Goal: Information Seeking & Learning: Learn about a topic

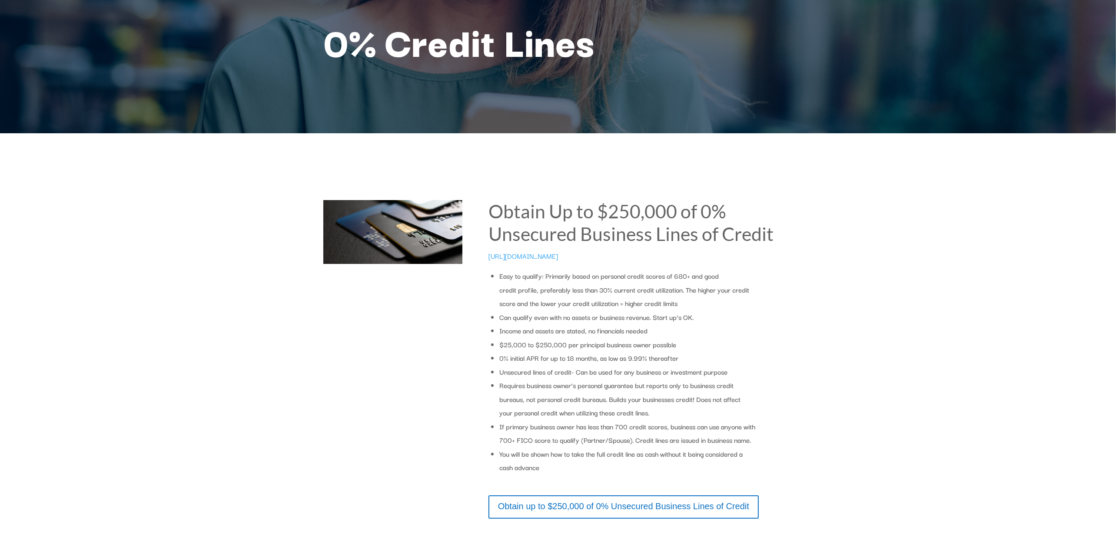
scroll to position [83, 0]
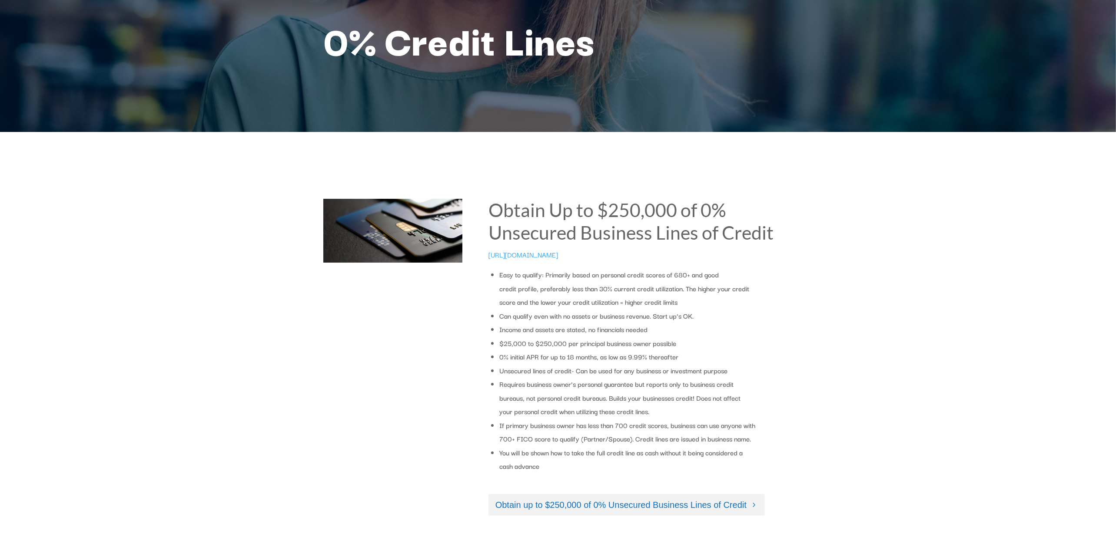
click at [613, 500] on link "Obtain up to $250,000 of 0% Unsecured Business Lines of Credit" at bounding box center [626, 505] width 276 height 22
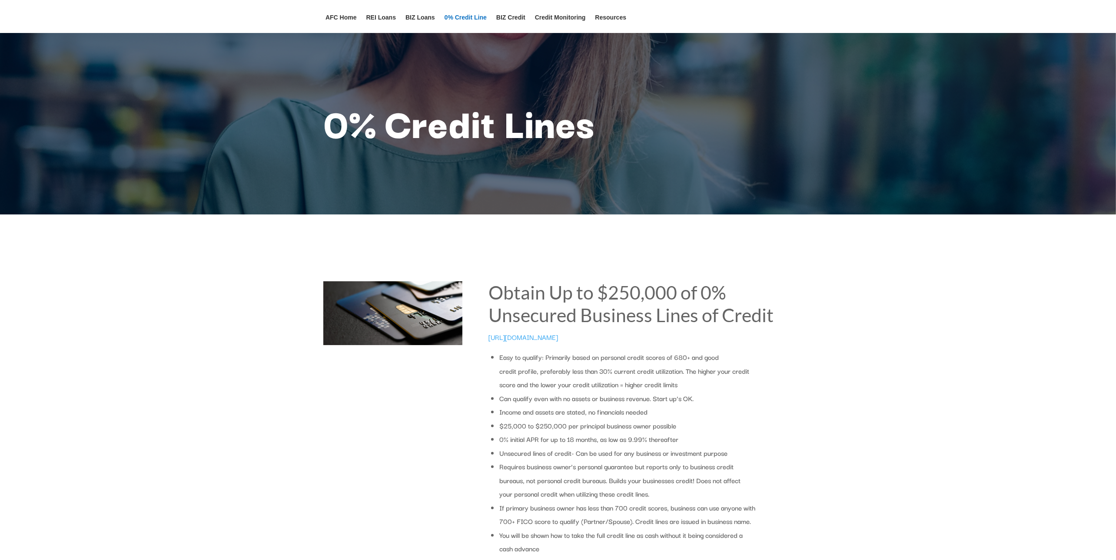
scroll to position [0, 0]
click at [424, 15] on link "BIZ Loans" at bounding box center [420, 23] width 30 height 19
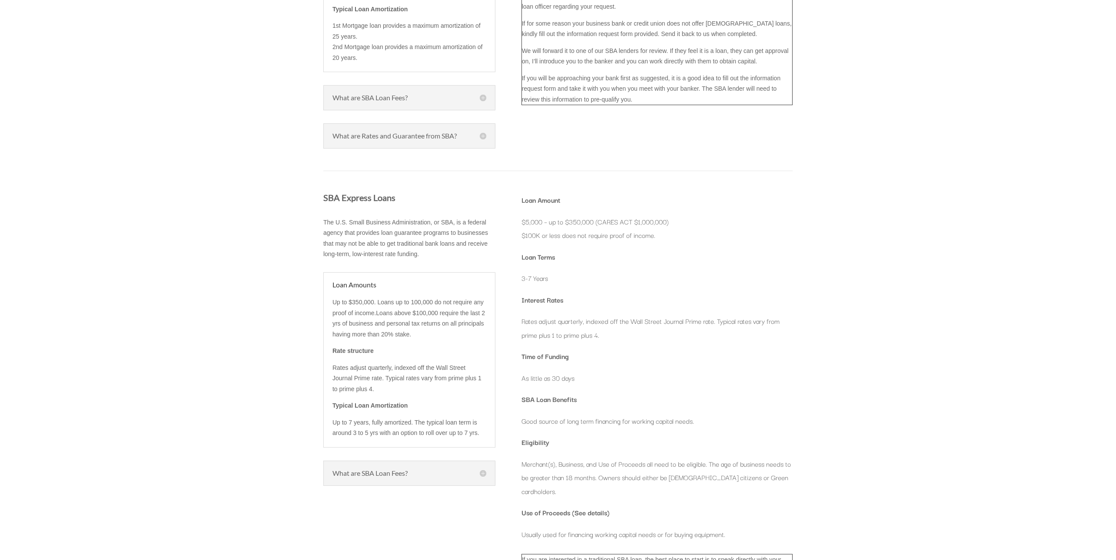
scroll to position [3717, 0]
click at [484, 465] on h5 "What are SBA Loan Fees?" at bounding box center [409, 468] width 154 height 7
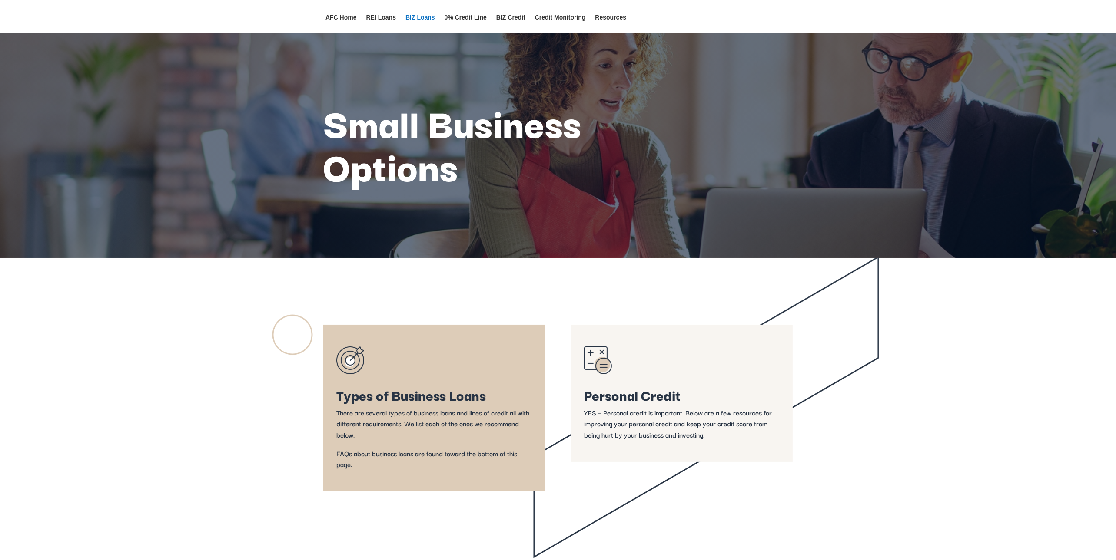
scroll to position [0, 0]
click at [350, 13] on ul "AFC Home REI Loans BIZ Loans 0% Credit Line BIZ Credit Credit Monitoring Resour…" at bounding box center [476, 16] width 310 height 33
click at [332, 15] on link "AFC Home" at bounding box center [340, 23] width 31 height 19
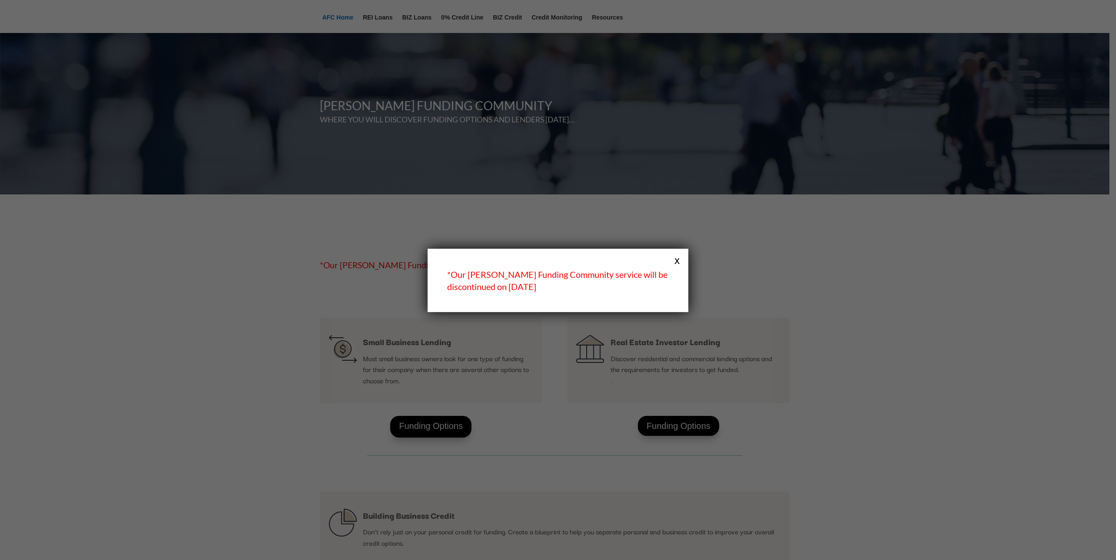
click at [677, 259] on button "x" at bounding box center [676, 260] width 11 height 11
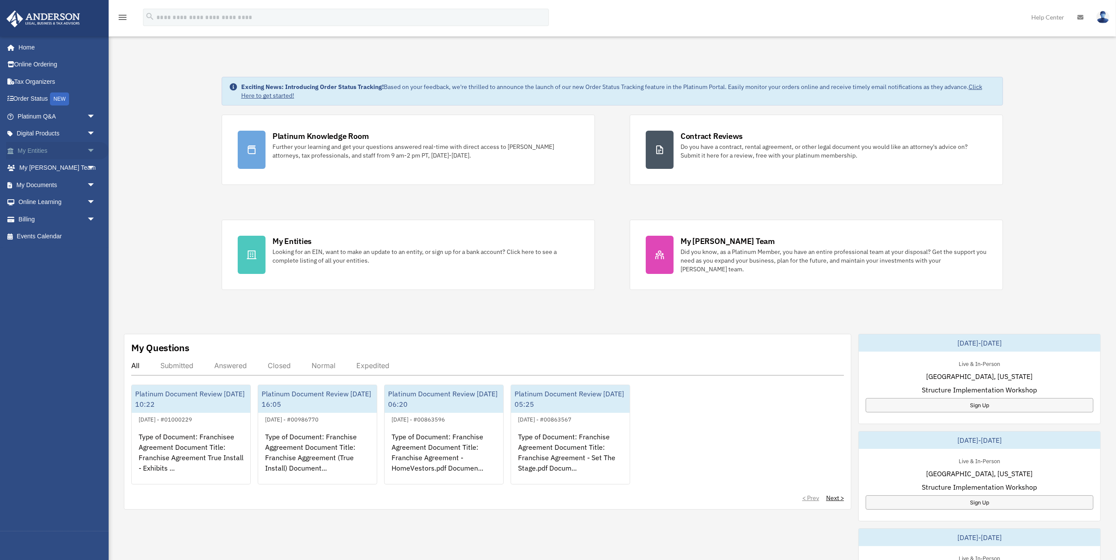
click at [89, 144] on span "arrow_drop_down" at bounding box center [95, 151] width 17 height 18
click at [34, 145] on link "My Entities arrow_drop_up" at bounding box center [57, 150] width 103 height 17
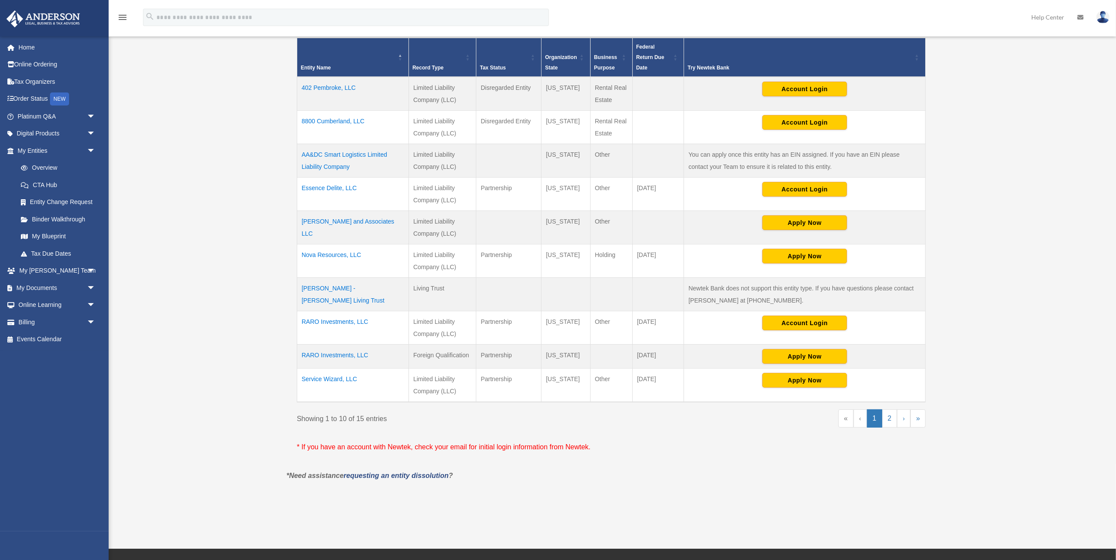
scroll to position [201, 0]
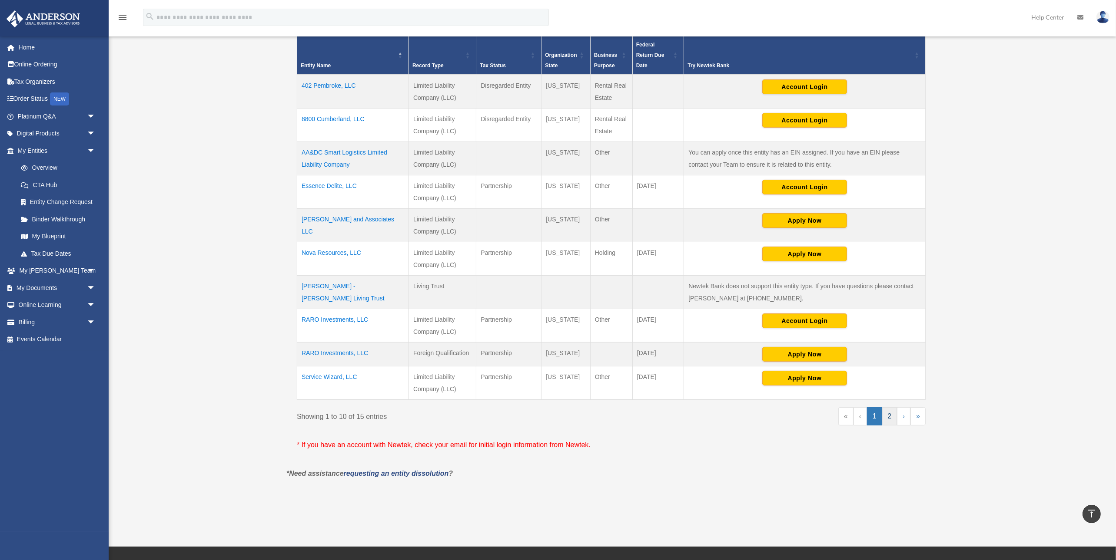
click at [891, 408] on link "2" at bounding box center [889, 417] width 15 height 18
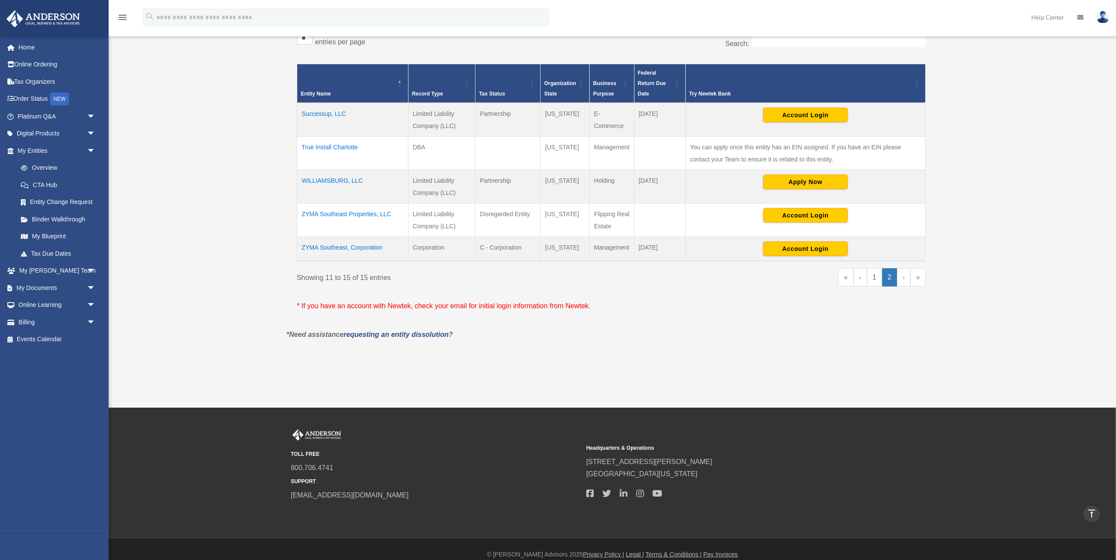
click at [338, 141] on td "True Install Charlotte" at bounding box center [352, 152] width 111 height 33
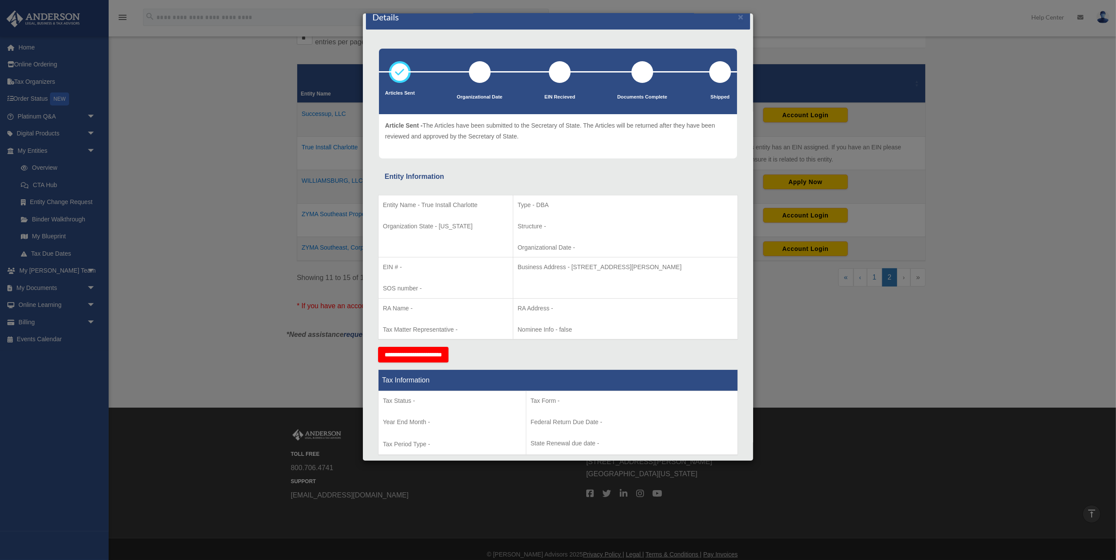
scroll to position [9, 0]
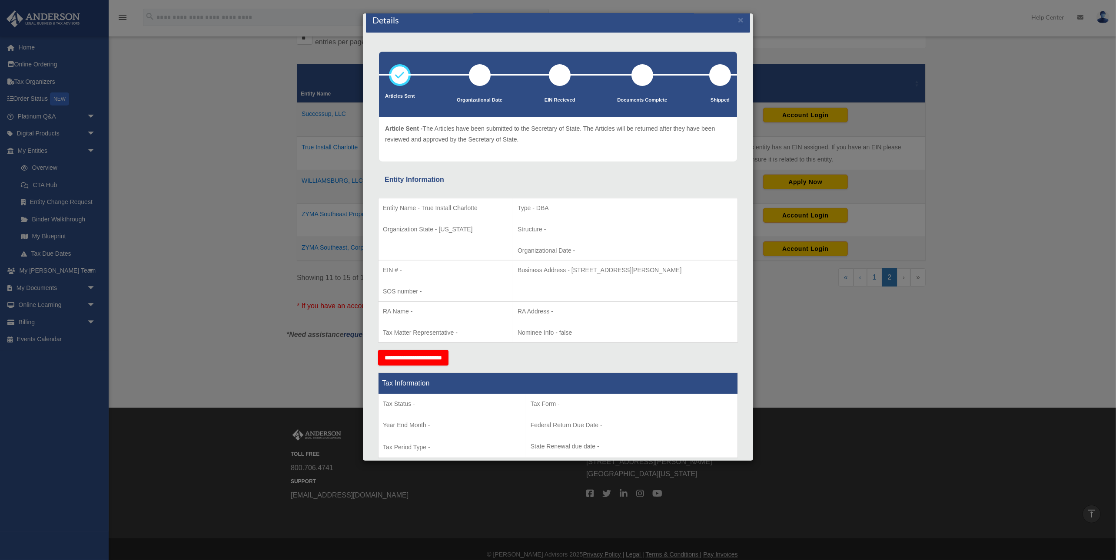
click at [60, 268] on div "Details × Articles Sent Organizational Date" at bounding box center [558, 280] width 1116 height 560
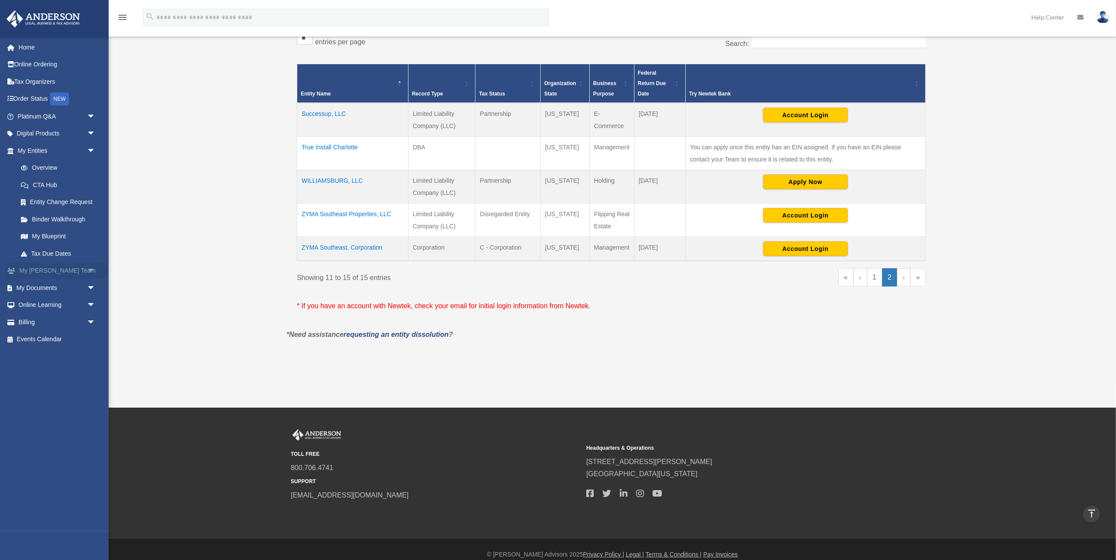
click at [89, 263] on span "arrow_drop_down" at bounding box center [95, 271] width 17 height 18
click at [61, 262] on link "My Anderson Team arrow_drop_up" at bounding box center [57, 270] width 103 height 17
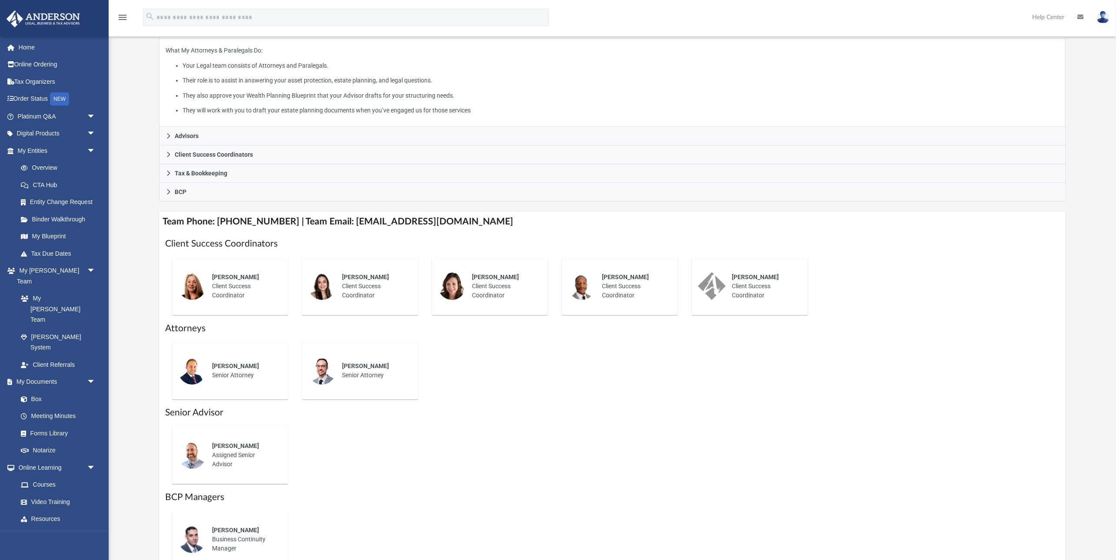
scroll to position [163, 0]
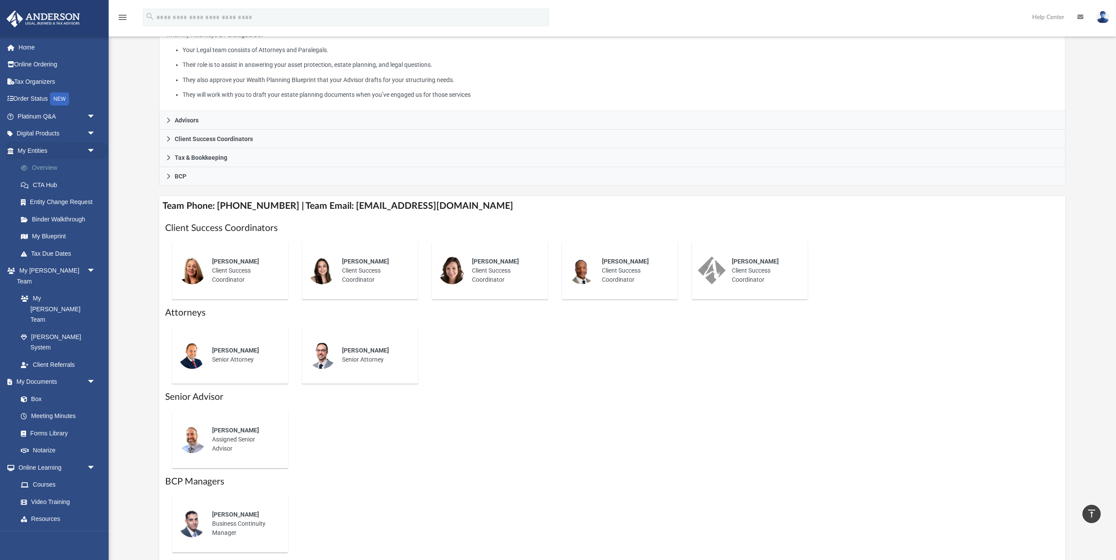
click at [47, 167] on link "Overview" at bounding box center [60, 167] width 96 height 17
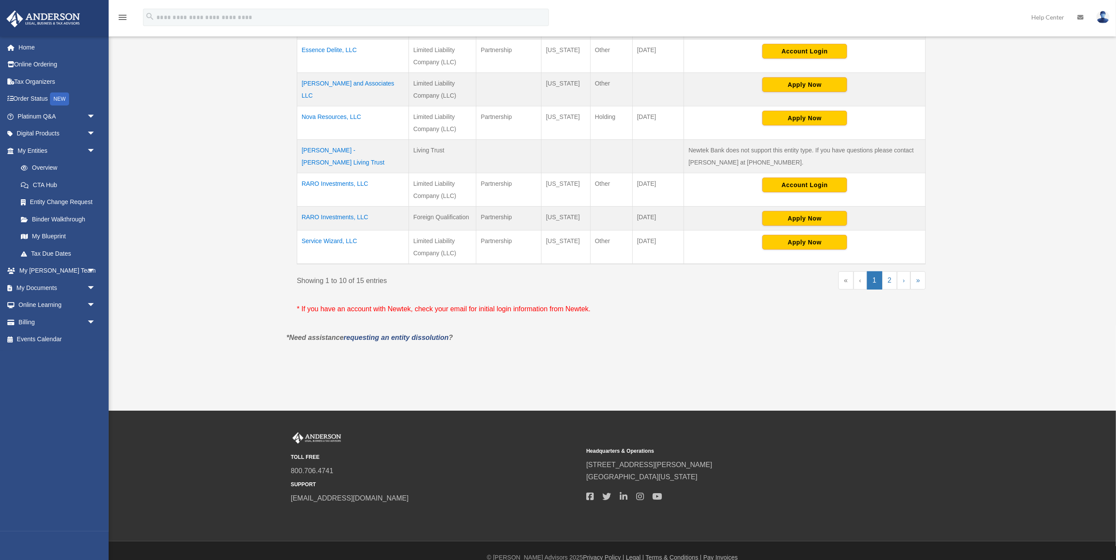
scroll to position [336, 0]
click at [885, 272] on link "2" at bounding box center [889, 281] width 15 height 18
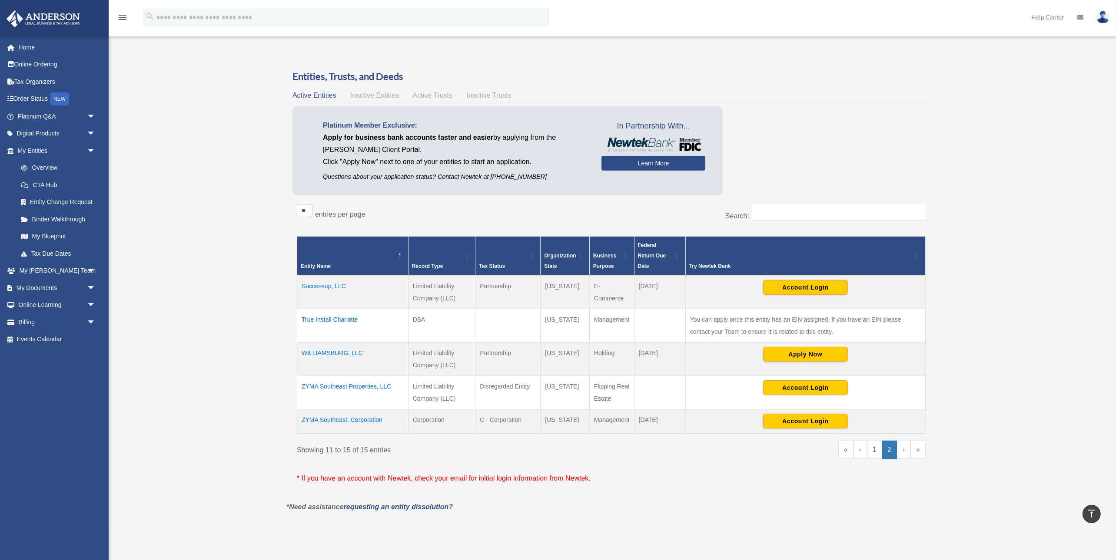
scroll to position [0, 0]
click at [349, 314] on td "True Install Charlotte" at bounding box center [352, 325] width 111 height 33
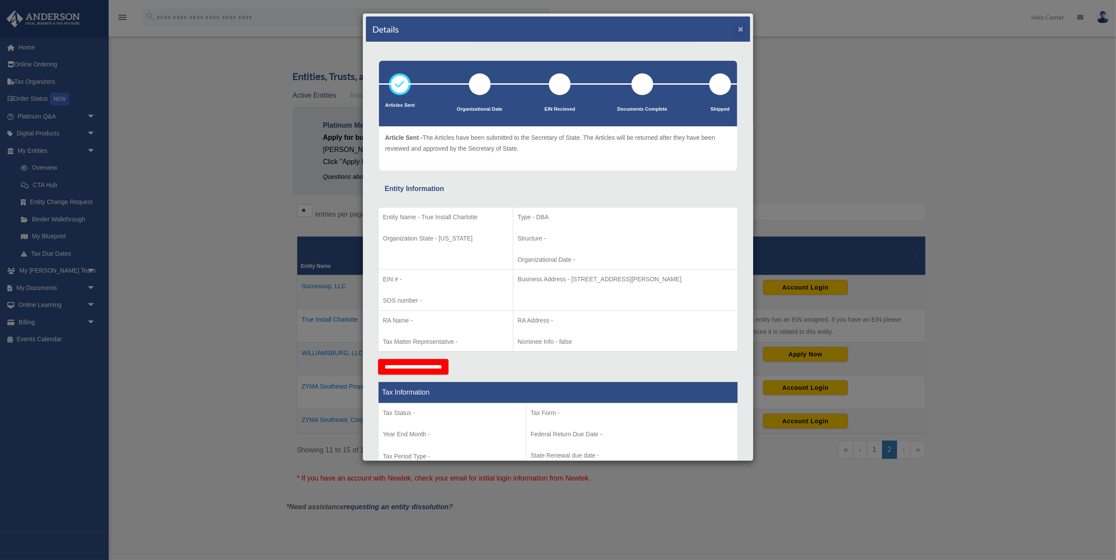
click at [739, 30] on button "×" at bounding box center [741, 28] width 6 height 9
